Goal: Task Accomplishment & Management: Complete application form

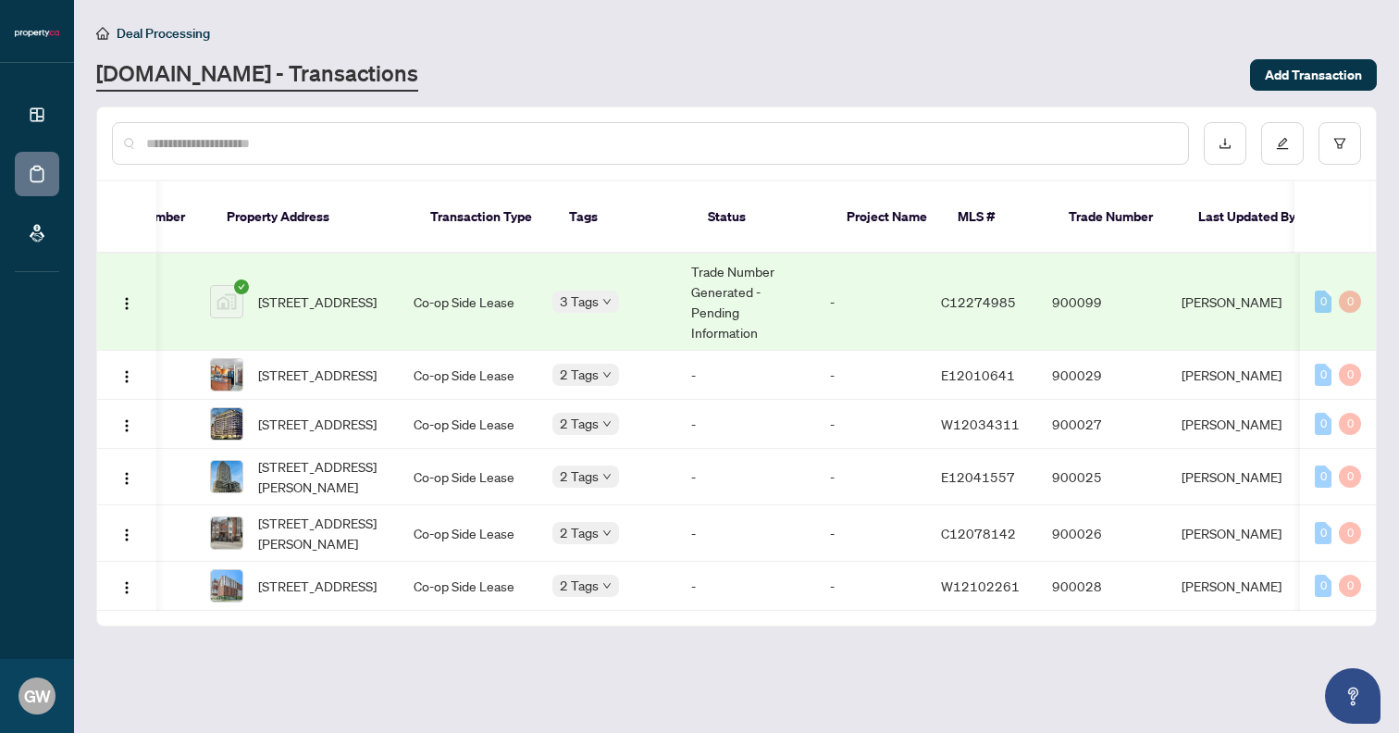
scroll to position [0, 99]
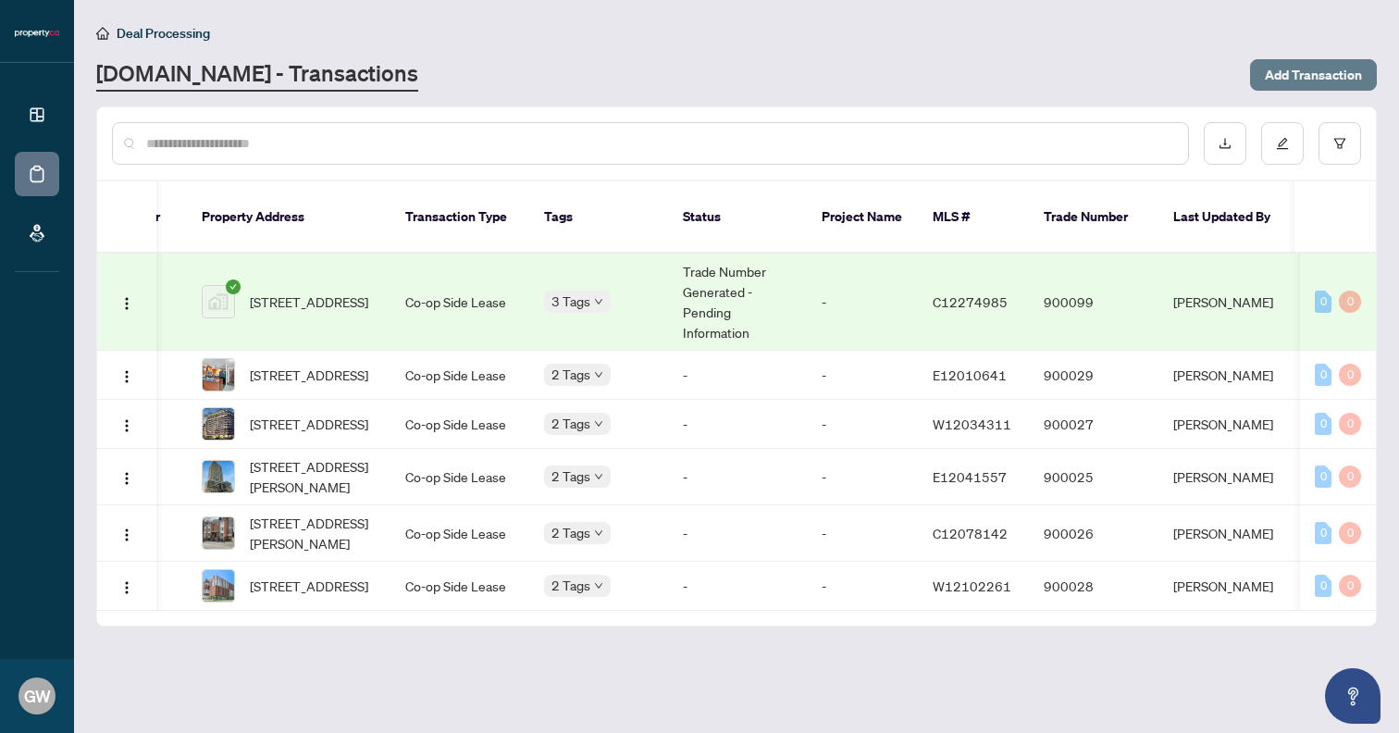
click at [1296, 79] on span "Add Transaction" at bounding box center [1313, 75] width 97 height 30
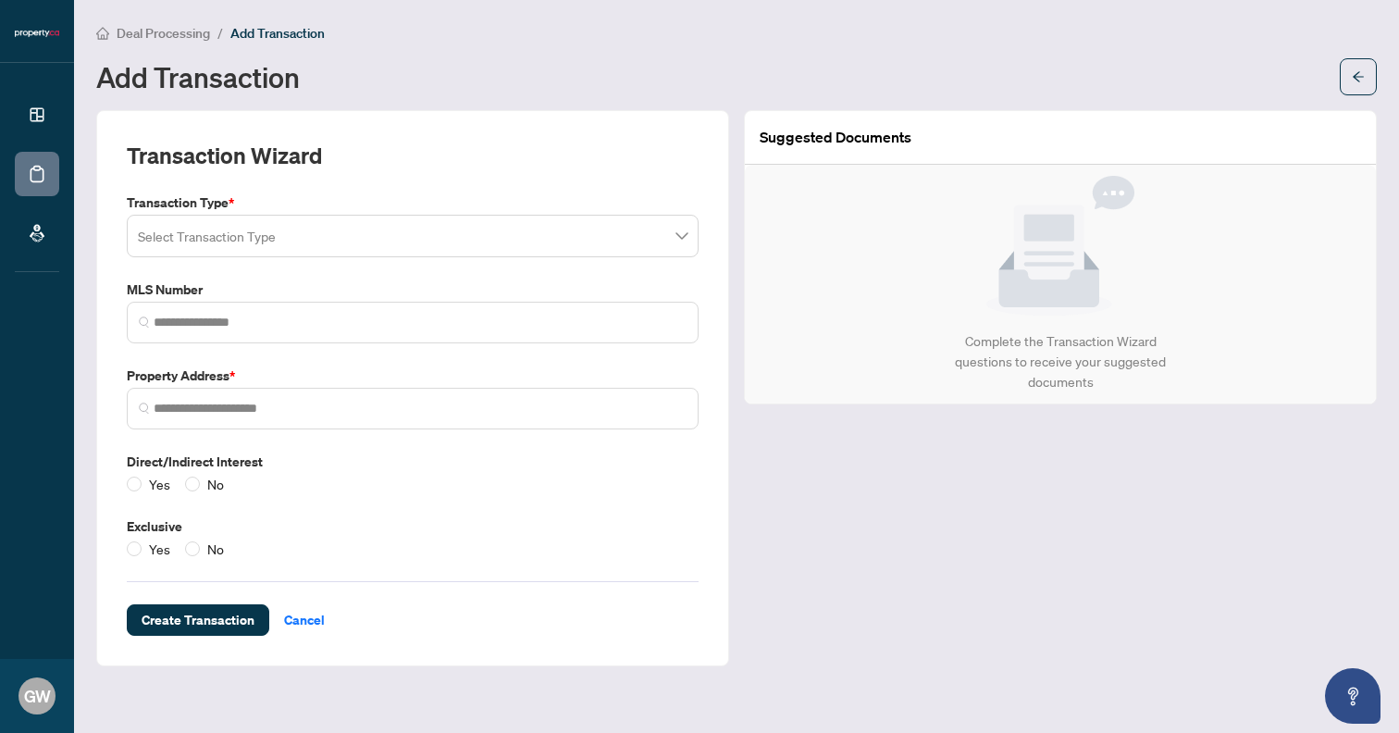
click at [453, 233] on input "search" at bounding box center [404, 238] width 533 height 41
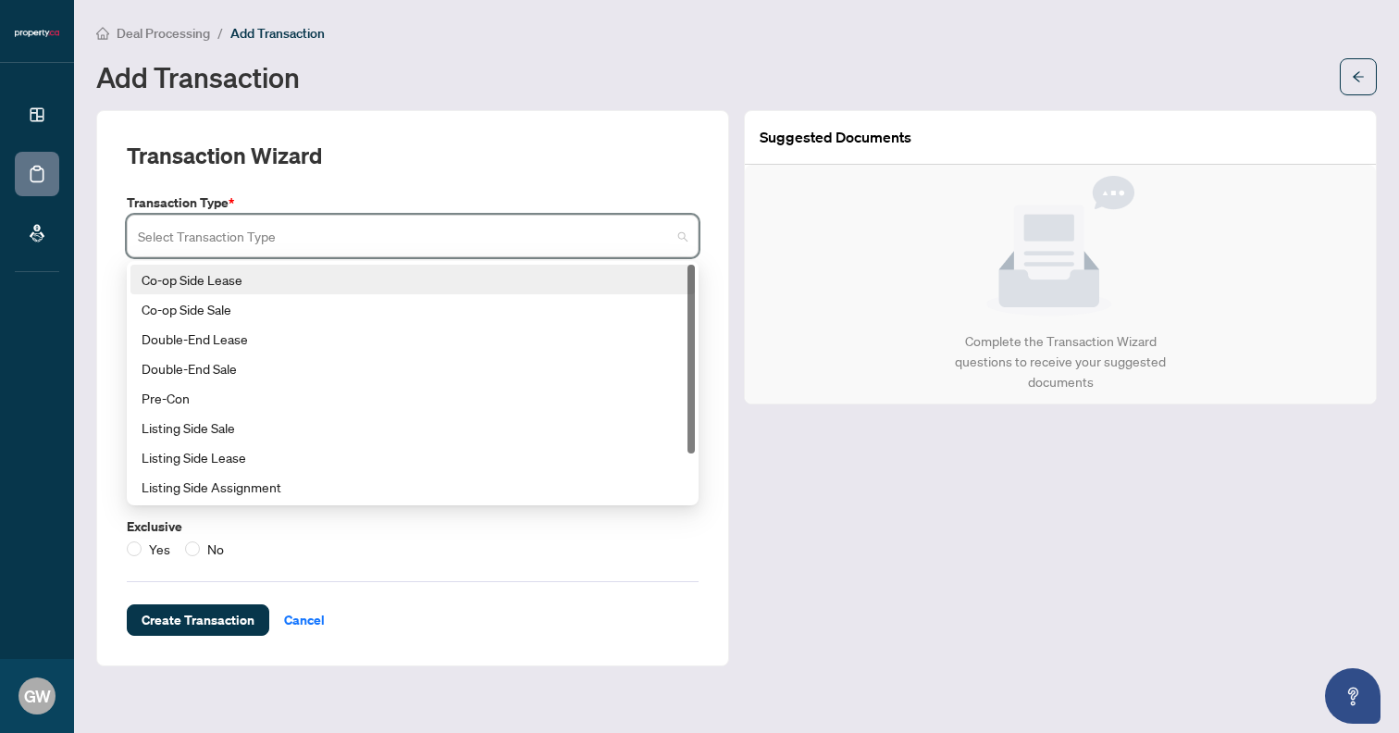
click at [410, 277] on div "Co-op Side Lease" at bounding box center [413, 279] width 542 height 20
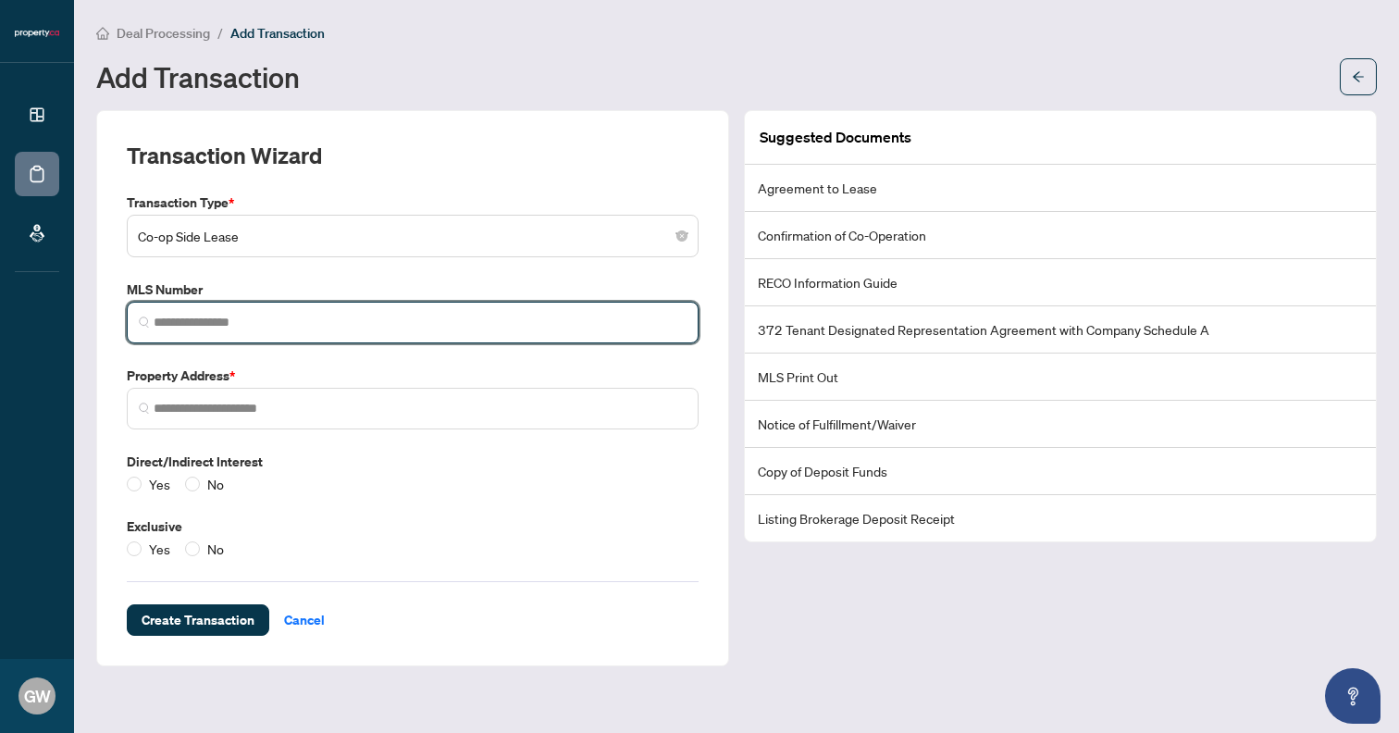
click at [298, 320] on input "search" at bounding box center [420, 322] width 533 height 19
